Goal: Task Accomplishment & Management: Manage account settings

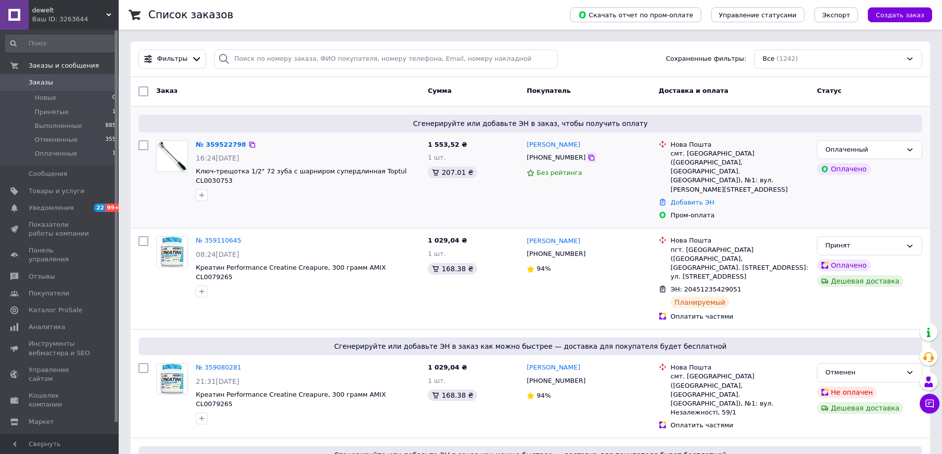
click at [588, 160] on icon at bounding box center [591, 158] width 6 height 6
click at [211, 145] on link "№ 359522798" at bounding box center [221, 144] width 50 height 7
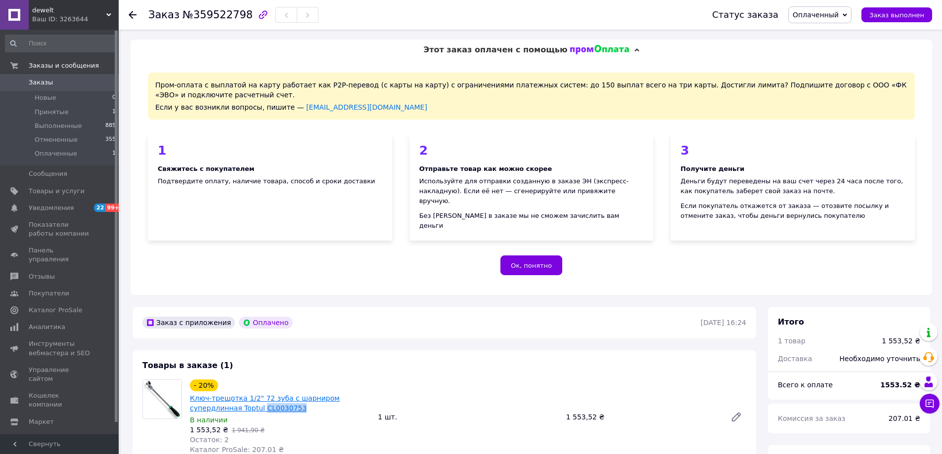
drag, startPoint x: 249, startPoint y: 399, endPoint x: 211, endPoint y: 397, distance: 37.6
click at [211, 398] on span "Ключ-трещотка 1/2" 72 зуба с шарниром супердлинная Toptul CL0030753" at bounding box center [280, 404] width 180 height 20
copy link "CL0030753"
click at [207, 18] on span "№359522798" at bounding box center [217, 15] width 70 height 12
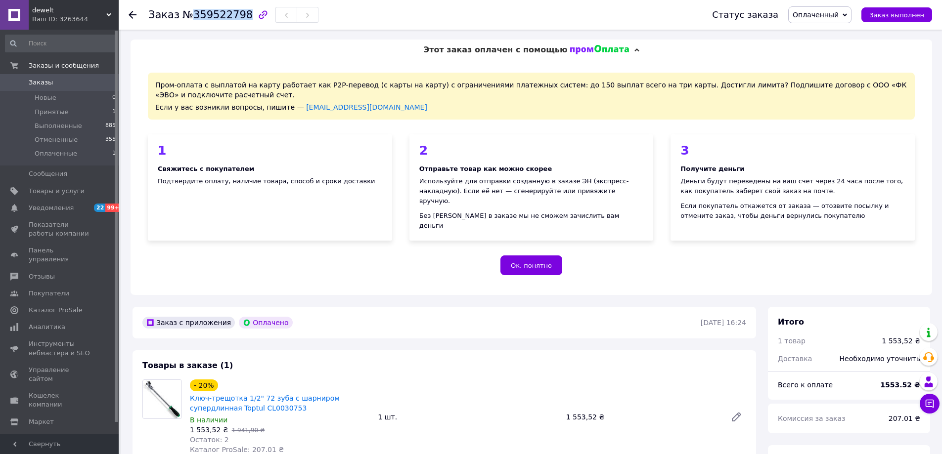
copy span "359522798"
click at [394, 325] on div "Заказ с приложения Оплачено [DATE] 16:24" at bounding box center [443, 323] width 623 height 32
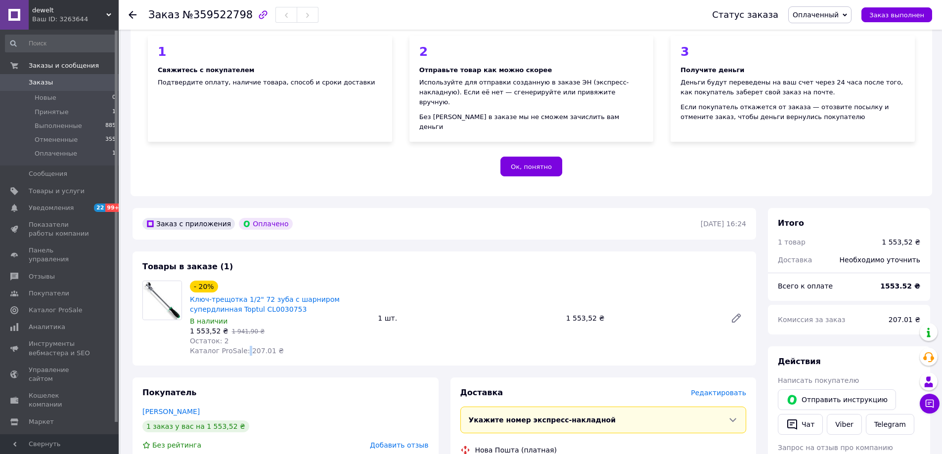
click at [242, 347] on span "Каталог ProSale: 207.01 ₴" at bounding box center [237, 351] width 94 height 8
drag, startPoint x: 261, startPoint y: 343, endPoint x: 244, endPoint y: 341, distance: 17.4
click at [244, 347] on span "Каталог ProSale: 207.01 ₴" at bounding box center [237, 351] width 94 height 8
copy span "207.01"
drag, startPoint x: 188, startPoint y: 323, endPoint x: 214, endPoint y: 322, distance: 25.7
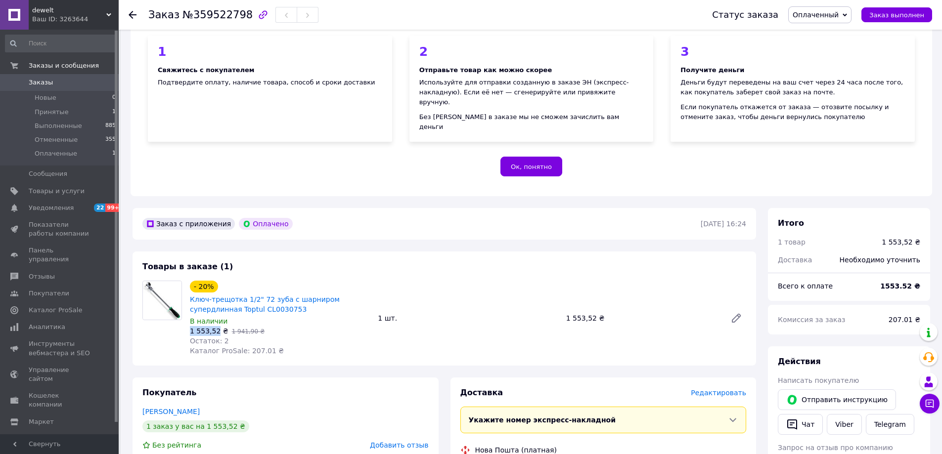
click at [214, 322] on div "- 20% Ключ-трещотка 1/2" 72 зуба с шарниром супердлинная Toptul CL0030753 В нал…" at bounding box center [280, 318] width 188 height 79
copy span "1 553,52"
click at [464, 252] on div "Товары в заказе (1) - 20% Ключ-трещотка 1/2" 72 зуба с шарниром супердлинная To…" at bounding box center [443, 309] width 623 height 114
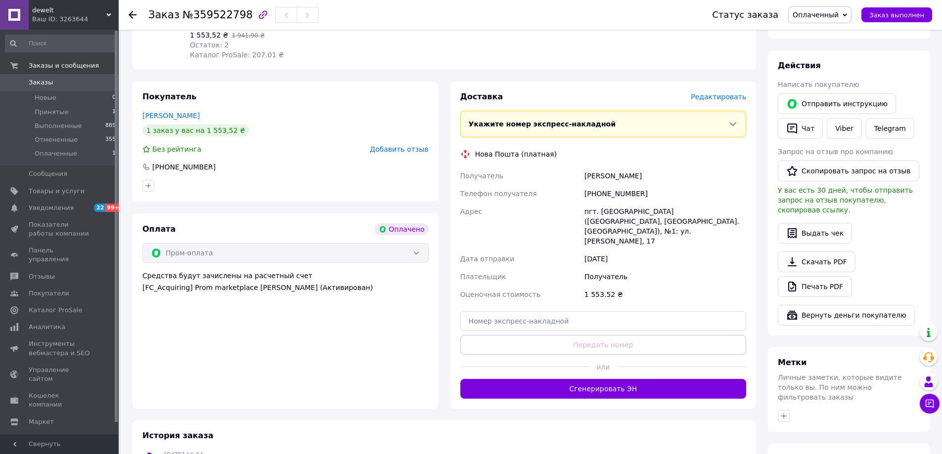
scroll to position [396, 0]
click at [618, 185] on div "[PHONE_NUMBER]" at bounding box center [665, 193] width 166 height 18
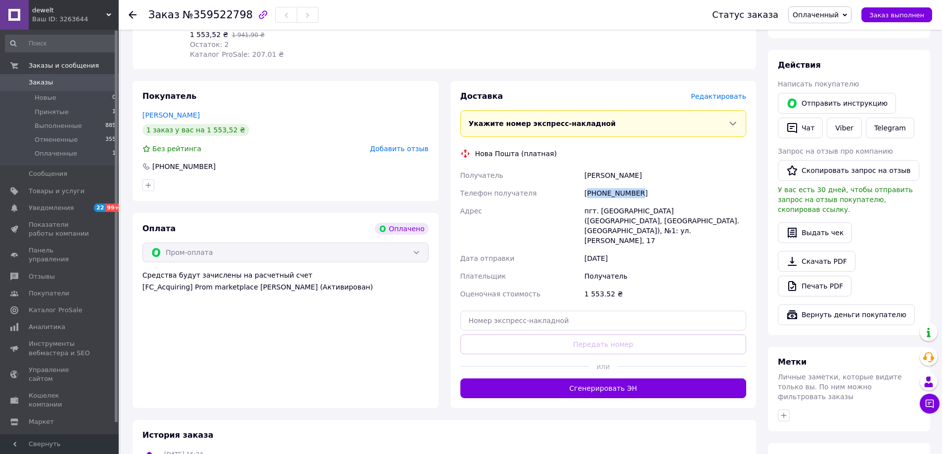
click at [618, 185] on div "[PHONE_NUMBER]" at bounding box center [665, 193] width 166 height 18
copy div "380664162013"
drag, startPoint x: 646, startPoint y: 165, endPoint x: 583, endPoint y: 163, distance: 62.8
click at [583, 167] on div "[PERSON_NAME]" at bounding box center [665, 176] width 166 height 18
copy div "[PERSON_NAME]"
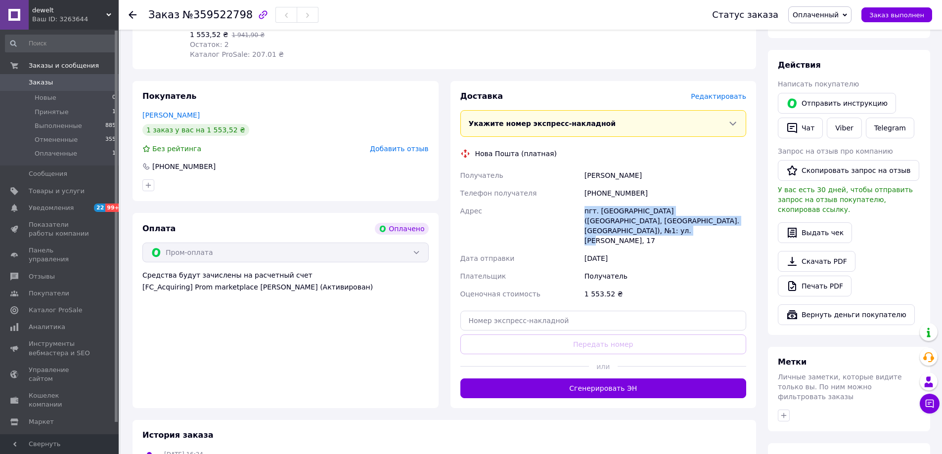
drag, startPoint x: 582, startPoint y: 199, endPoint x: 739, endPoint y: 209, distance: 157.1
click at [739, 209] on div "пгт. [GEOGRAPHIC_DATA] ([GEOGRAPHIC_DATA], [GEOGRAPHIC_DATA]. [GEOGRAPHIC_DATA]…" at bounding box center [665, 225] width 166 height 47
copy div "пгт. [GEOGRAPHIC_DATA] ([GEOGRAPHIC_DATA], [GEOGRAPHIC_DATA]. [GEOGRAPHIC_DATA]…"
click at [52, 112] on span "Принятые" at bounding box center [52, 112] width 34 height 9
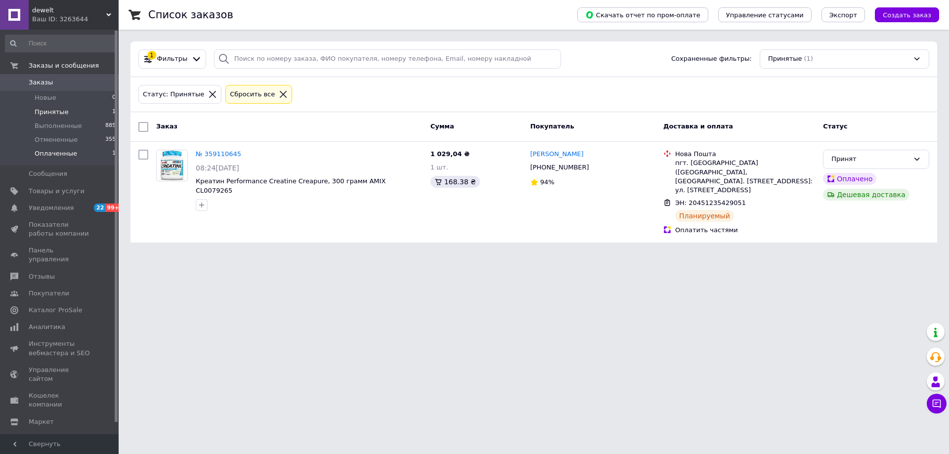
click at [51, 158] on span "Оплаченные" at bounding box center [56, 153] width 43 height 9
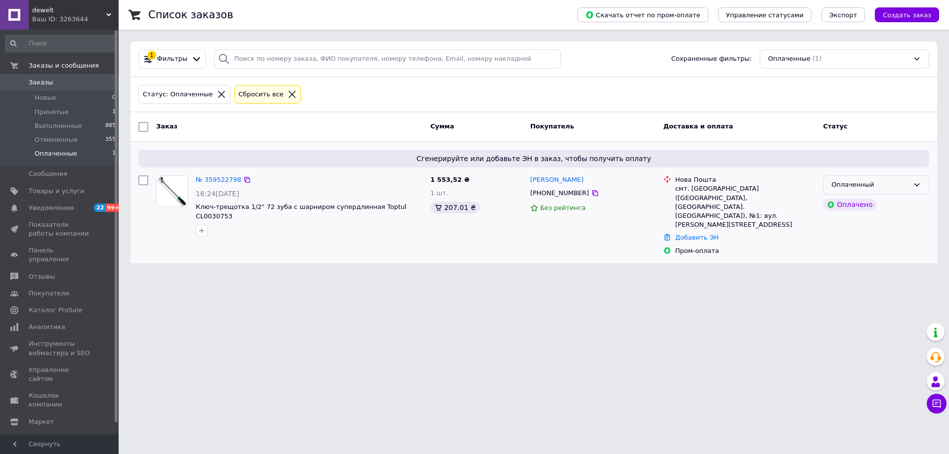
click at [840, 186] on div "Оплаченный" at bounding box center [871, 185] width 78 height 10
click at [843, 203] on li "Принят" at bounding box center [876, 206] width 105 height 18
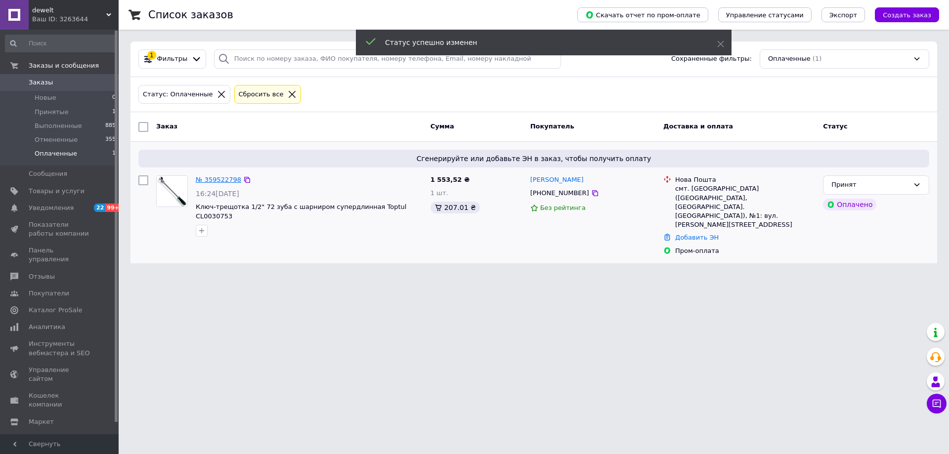
click at [213, 180] on link "№ 359522798" at bounding box center [218, 179] width 45 height 7
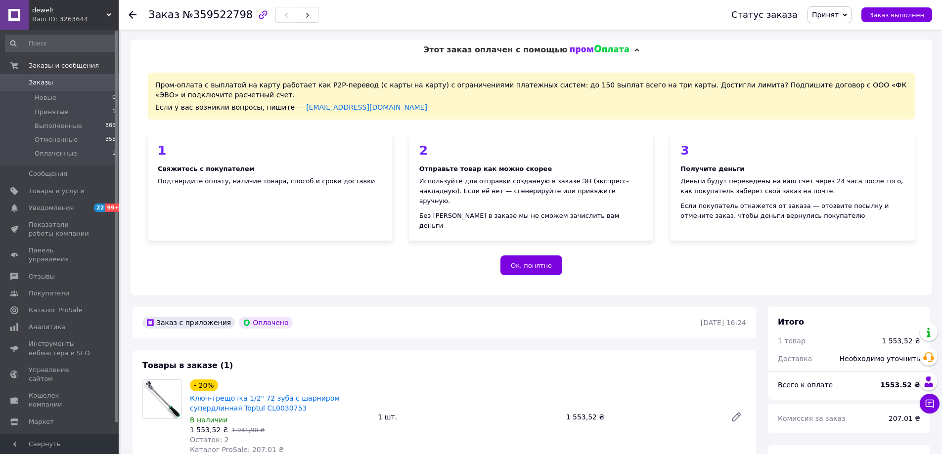
scroll to position [396, 0]
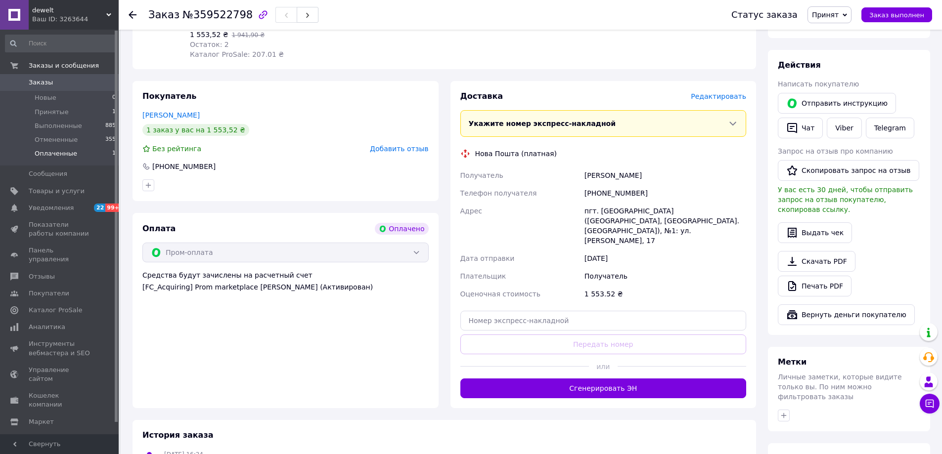
click at [59, 149] on li "Оплаченные 1" at bounding box center [61, 156] width 122 height 19
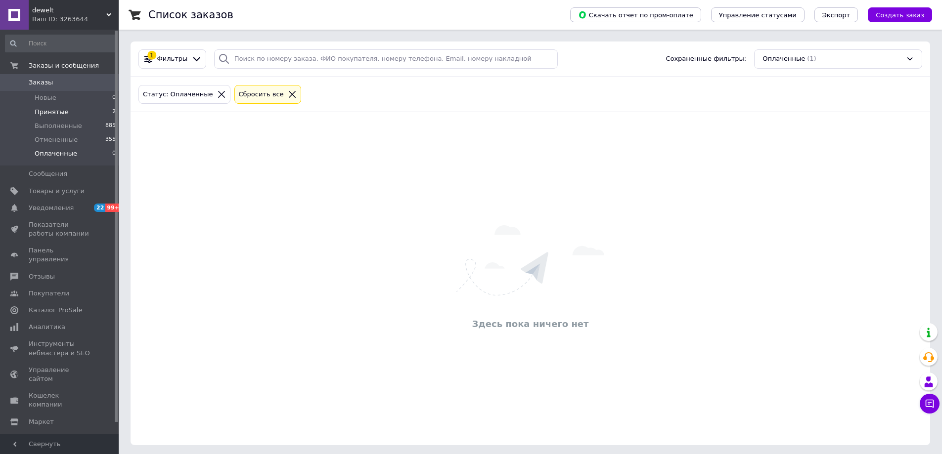
click at [50, 109] on span "Принятые" at bounding box center [52, 112] width 34 height 9
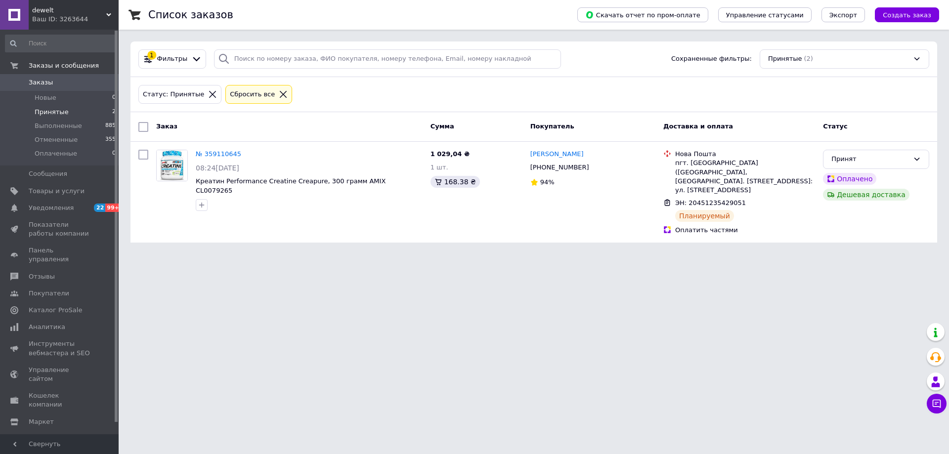
click at [208, 94] on icon at bounding box center [212, 94] width 9 height 9
